Goal: Information Seeking & Learning: Learn about a topic

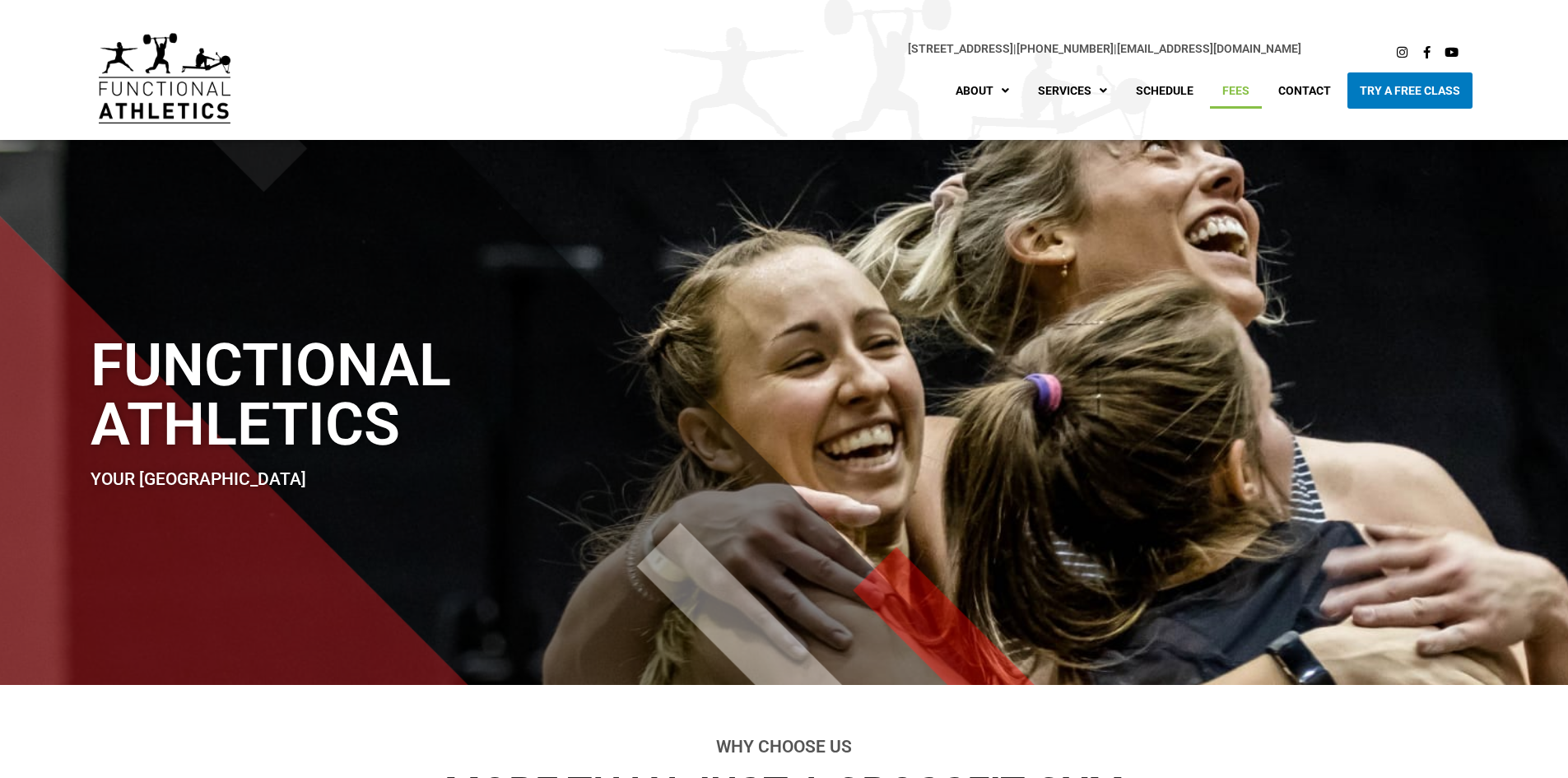
click at [1252, 87] on link "Fees" at bounding box center [1235, 90] width 51 height 36
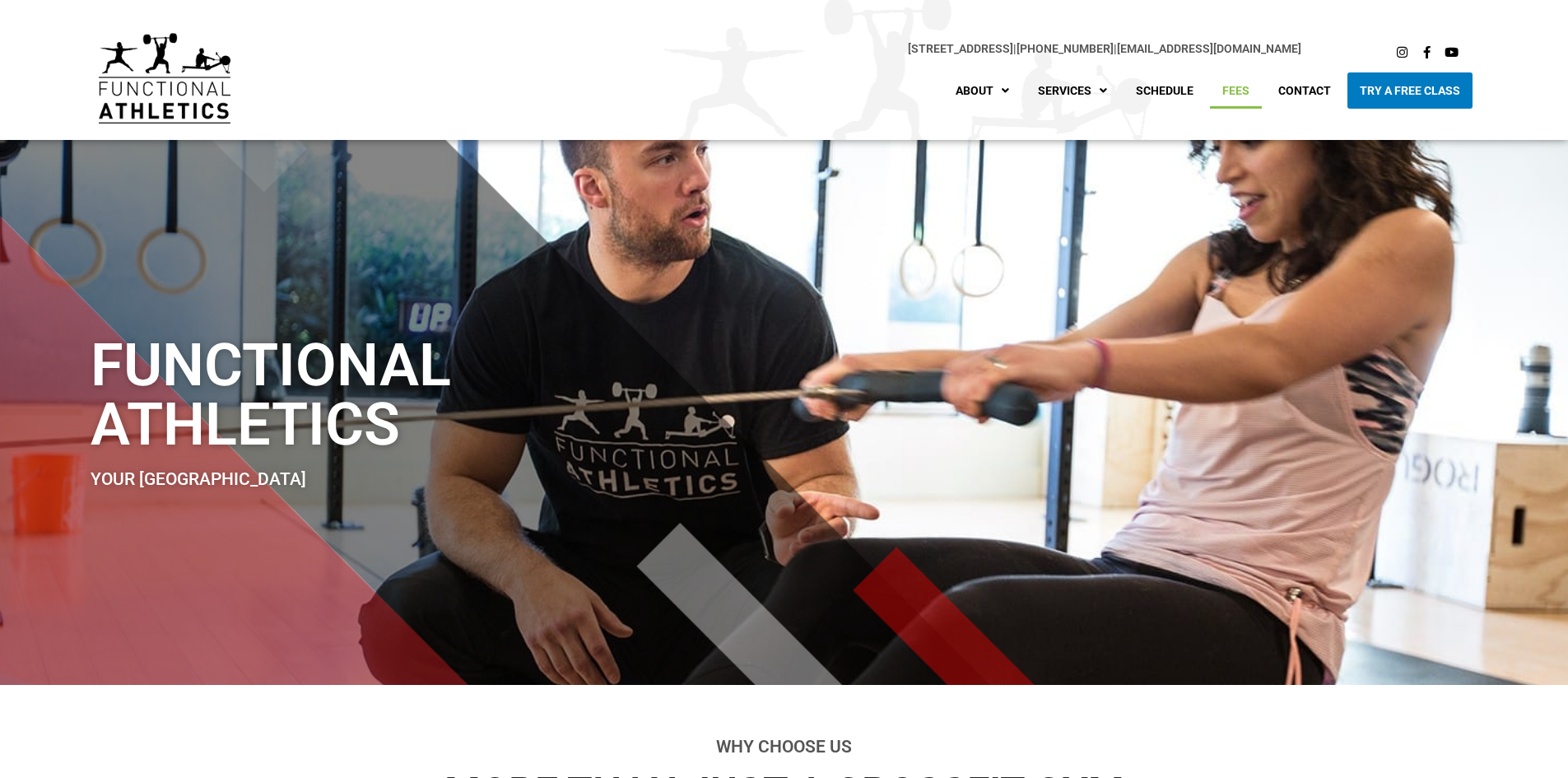
click at [1233, 98] on link "Fees" at bounding box center [1235, 90] width 51 height 36
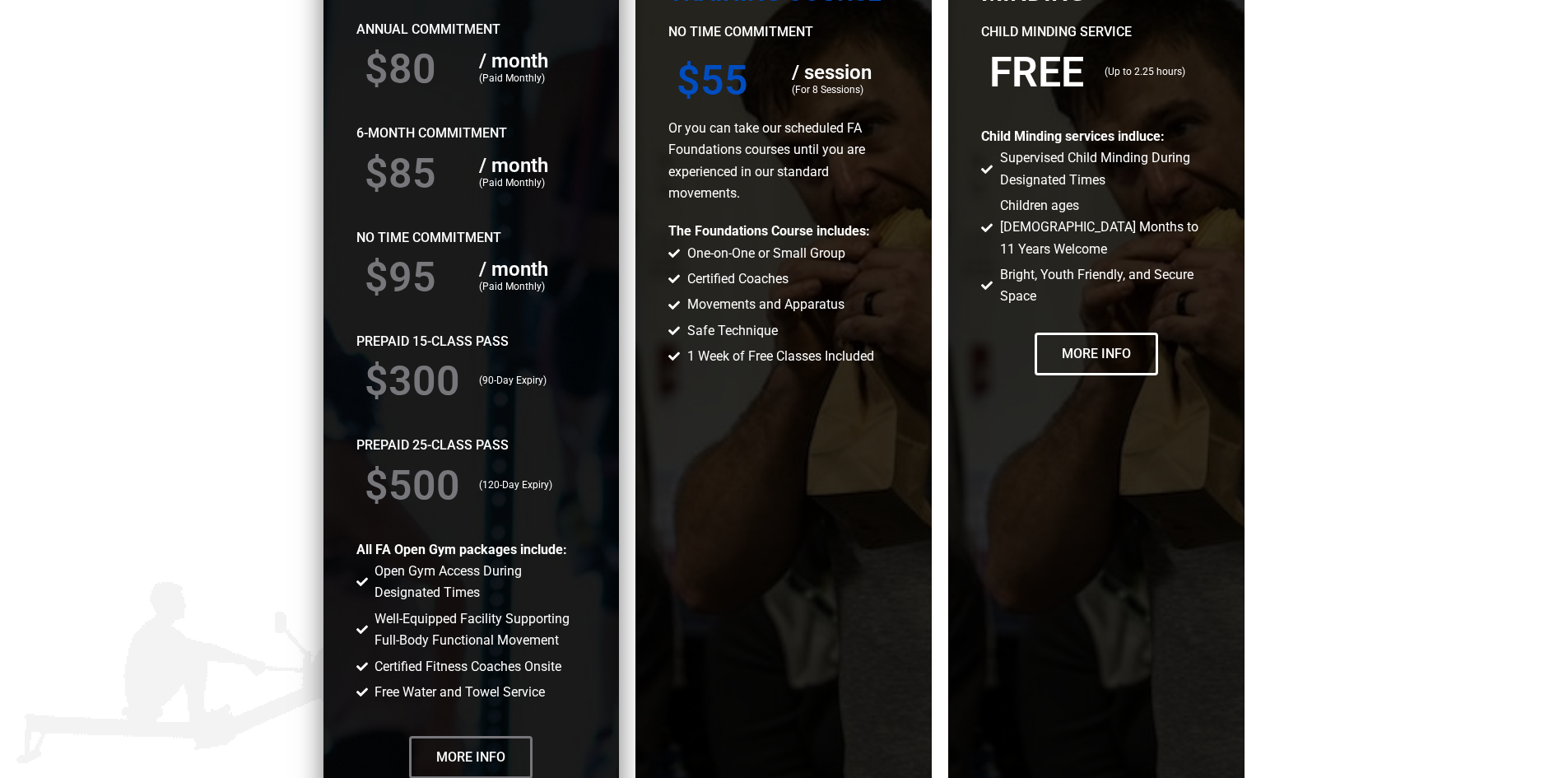
scroll to position [2882, 0]
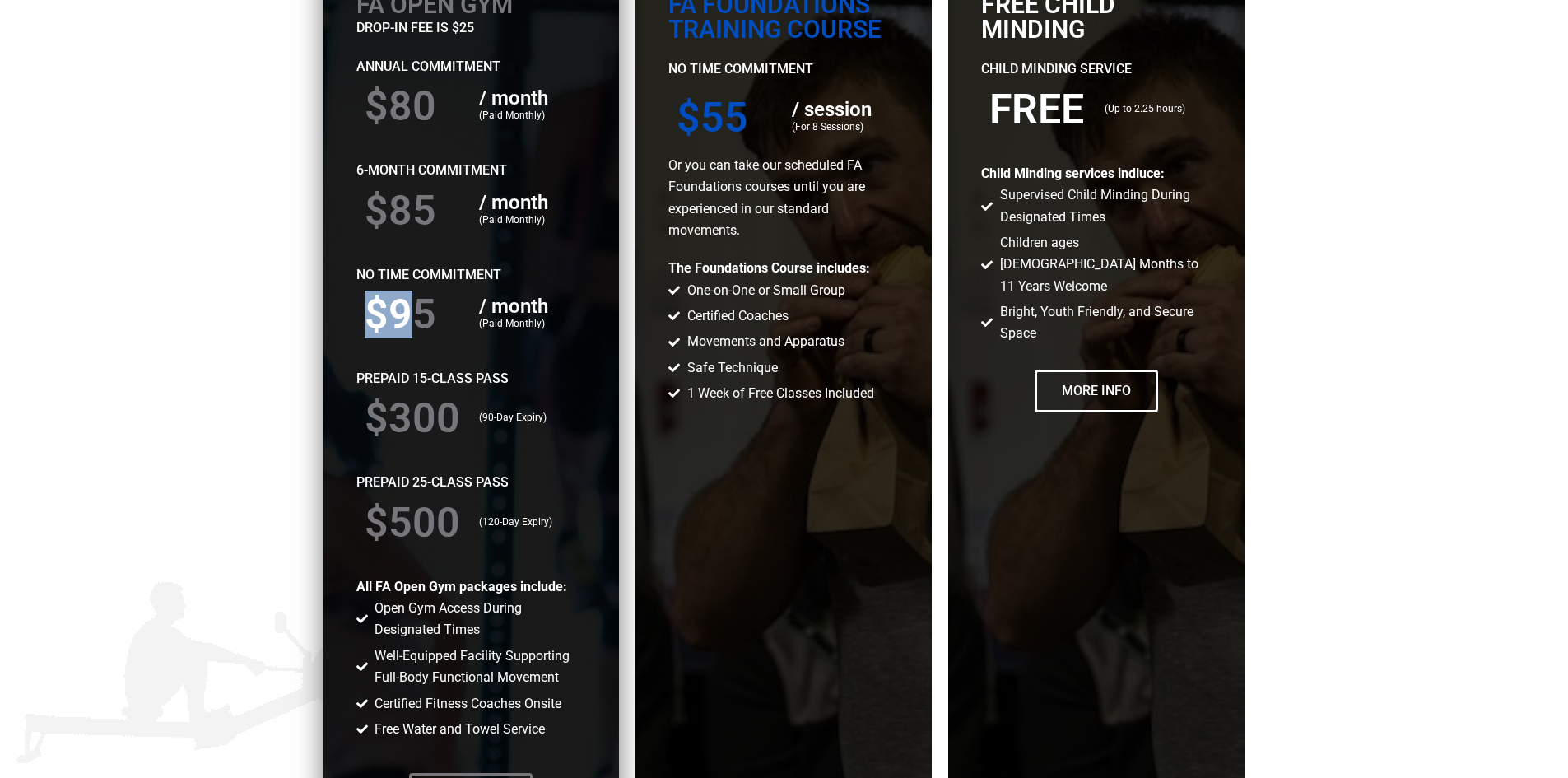
drag, startPoint x: 370, startPoint y: 303, endPoint x: 454, endPoint y: 304, distance: 84.0
click at [434, 306] on div "$95" at bounding box center [414, 314] width 116 height 57
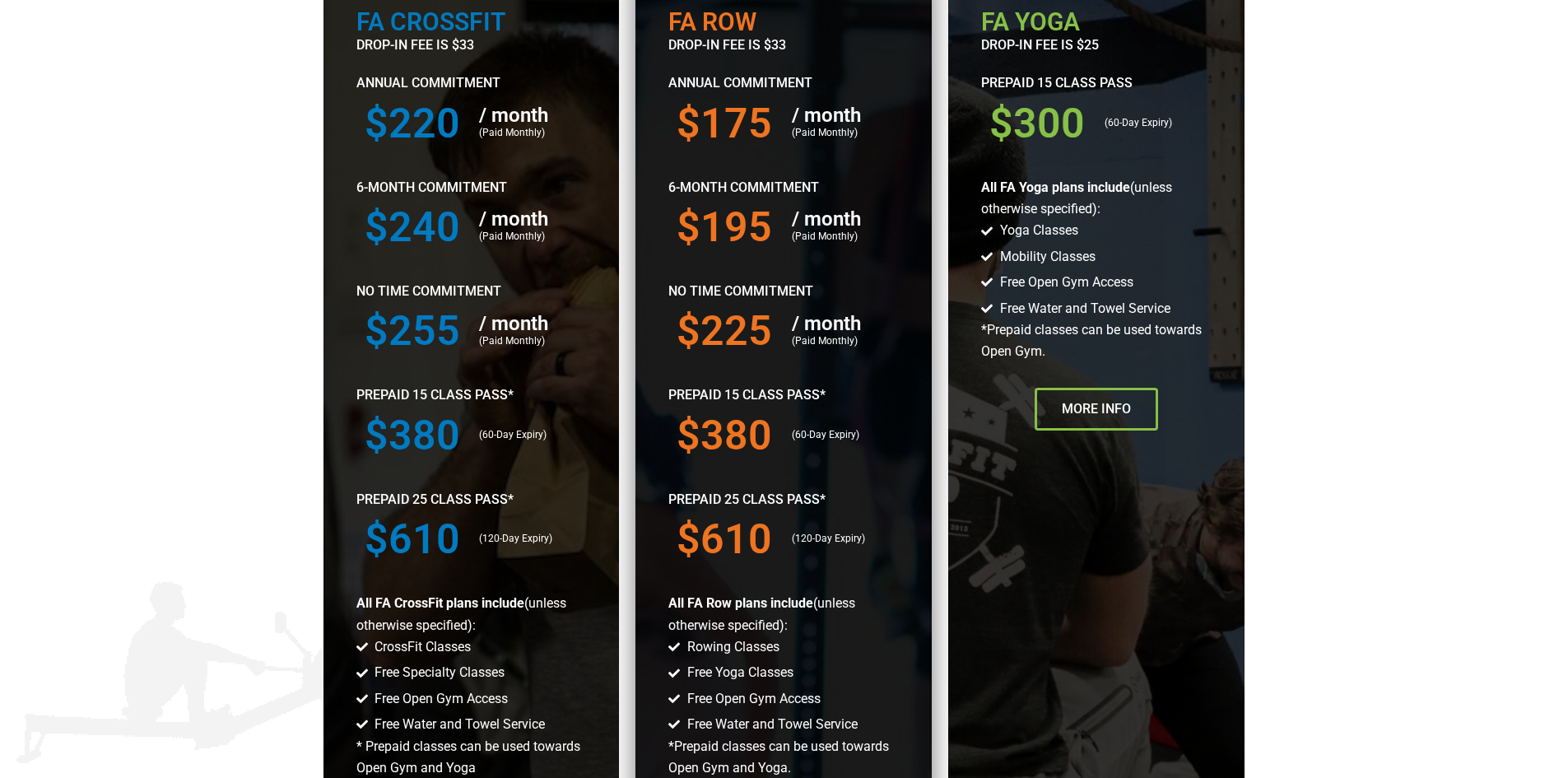
scroll to position [824, 0]
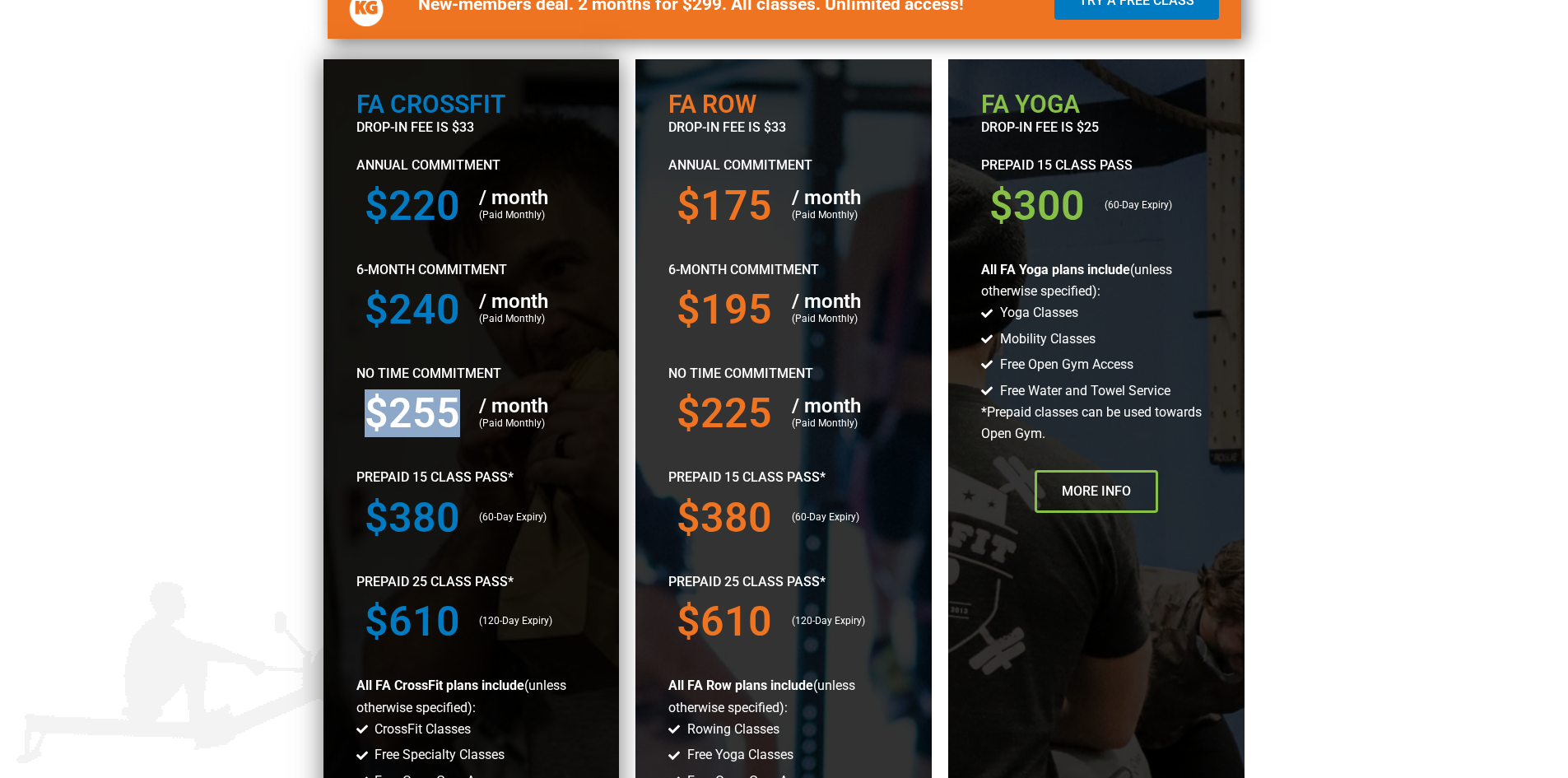
drag, startPoint x: 462, startPoint y: 414, endPoint x: 374, endPoint y: 409, distance: 88.1
click at [374, 409] on h3 "$255" at bounding box center [415, 413] width 99 height 41
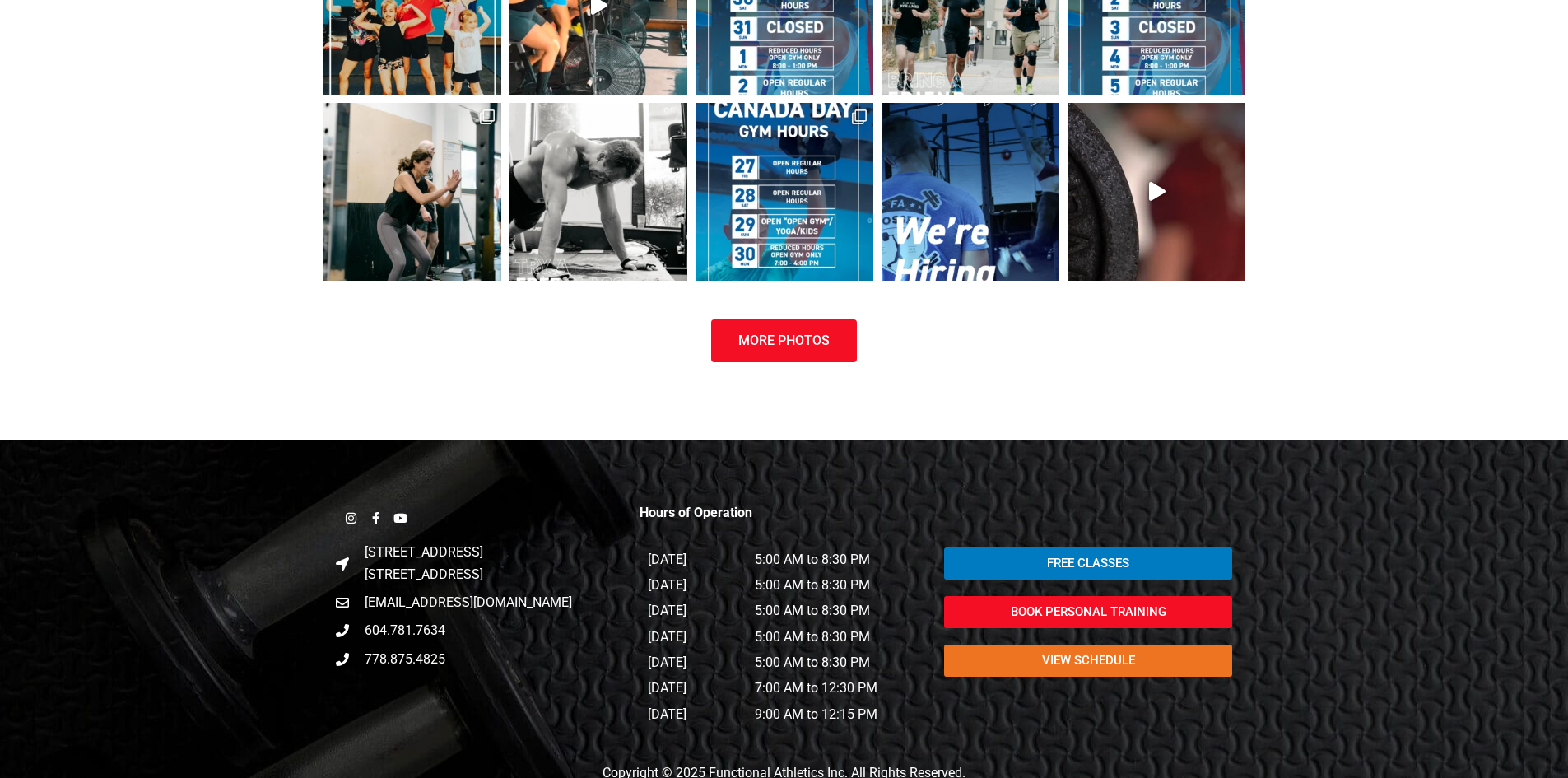
scroll to position [4729, 0]
